Goal: Information Seeking & Learning: Learn about a topic

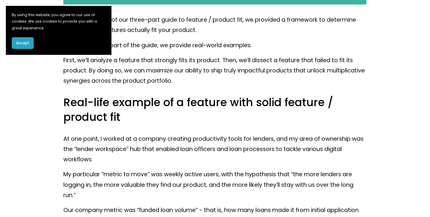
scroll to position [278, 0]
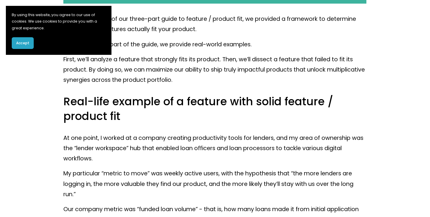
click at [17, 46] on button "Accept" at bounding box center [23, 43] width 22 height 12
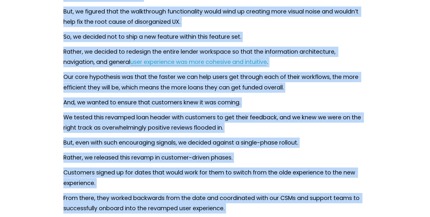
scroll to position [889, 0]
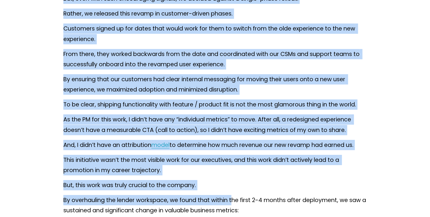
drag, startPoint x: 67, startPoint y: 63, endPoint x: 235, endPoint y: 232, distance: 238.6
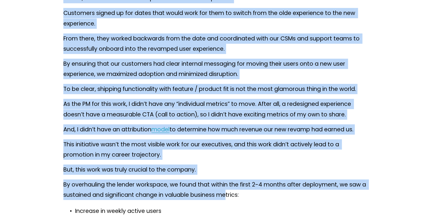
drag, startPoint x: 235, startPoint y: 232, endPoint x: 229, endPoint y: 201, distance: 32.0
click at [229, 200] on p "By overhauling the lender workspace, we found that within the first 2-4 months …" at bounding box center [214, 190] width 303 height 21
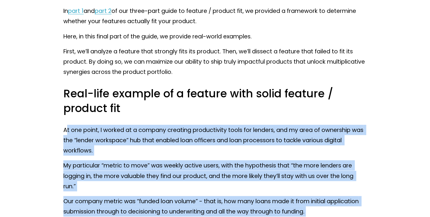
scroll to position [476, 0]
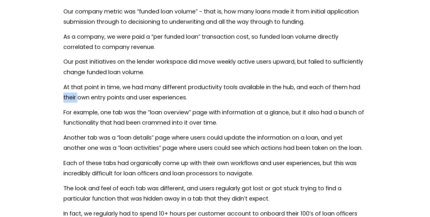
click at [244, 102] on p "At that point in time, we had many different productivity tools available in th…" at bounding box center [214, 92] width 303 height 21
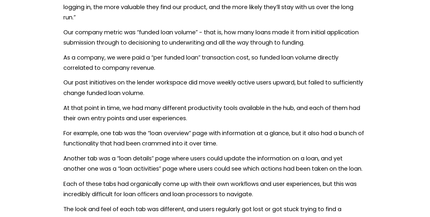
scroll to position [450, 0]
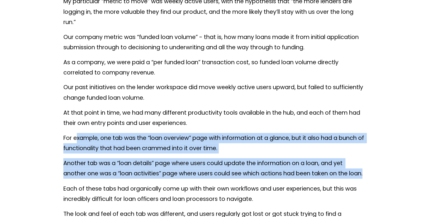
drag, startPoint x: 81, startPoint y: 183, endPoint x: 77, endPoint y: 135, distance: 48.1
drag, startPoint x: 77, startPoint y: 135, endPoint x: 49, endPoint y: 154, distance: 33.5
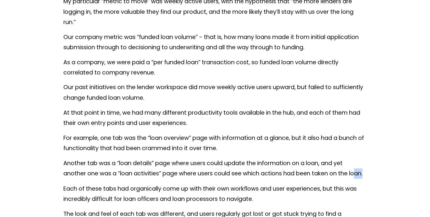
drag, startPoint x: 70, startPoint y: 183, endPoint x: 83, endPoint y: 189, distance: 14.8
click at [83, 179] on p "Another tab was a “loan details” page where users could update the information …" at bounding box center [214, 168] width 303 height 21
click at [82, 179] on p "Another tab was a “loan details” page where users could update the information …" at bounding box center [214, 168] width 303 height 21
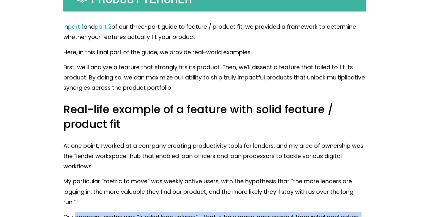
scroll to position [282, 0]
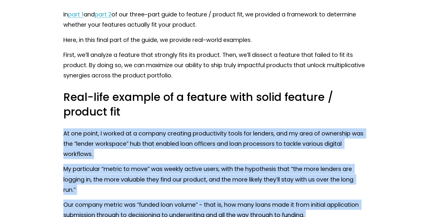
drag, startPoint x: 82, startPoint y: 189, endPoint x: 62, endPoint y: 132, distance: 60.1
